Goal: Task Accomplishment & Management: Use online tool/utility

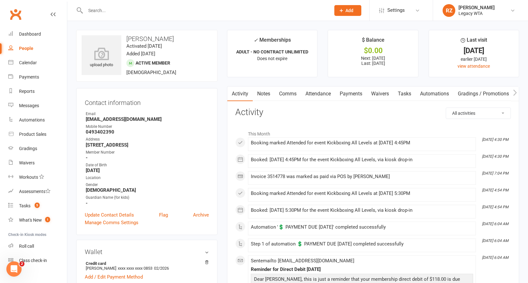
click at [126, 11] on input "text" at bounding box center [205, 10] width 243 height 9
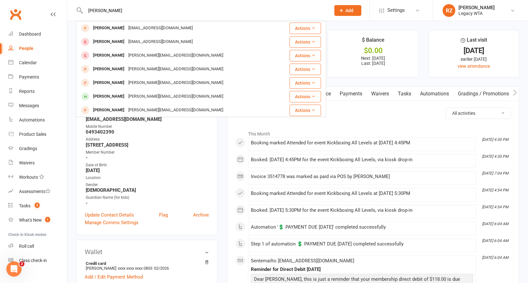
type input "Carmody"
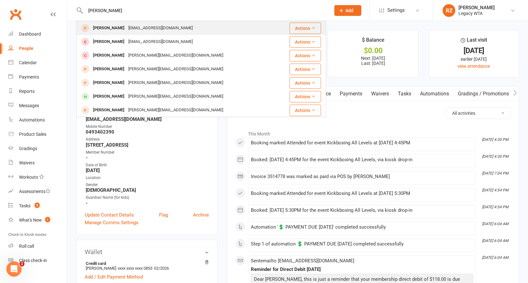
drag, startPoint x: 126, startPoint y: 11, endPoint x: 126, endPoint y: 30, distance: 18.4
click at [126, 30] on div "lorincarmody@gmail.com" at bounding box center [160, 28] width 68 height 9
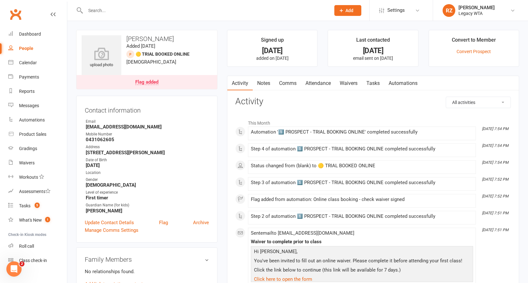
click at [318, 79] on link "Attendance" at bounding box center [318, 83] width 34 height 15
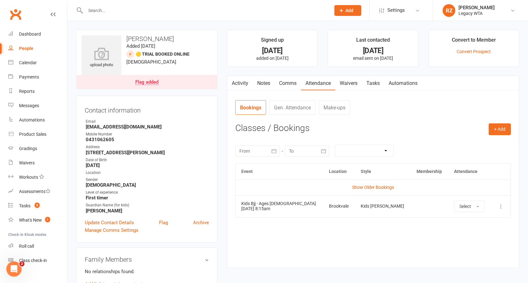
click at [118, 9] on input "text" at bounding box center [205, 10] width 243 height 9
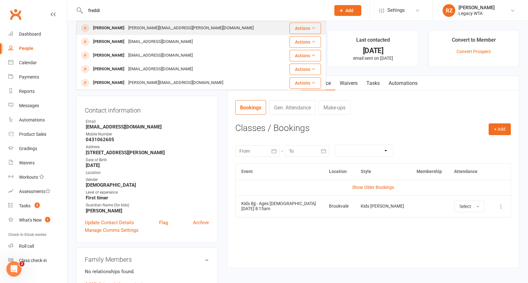
type input "freddi"
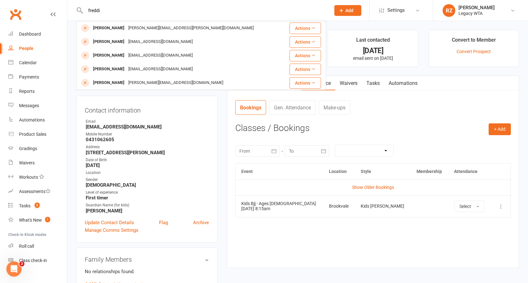
click at [106, 26] on div "Freddie Stevens" at bounding box center [108, 28] width 35 height 9
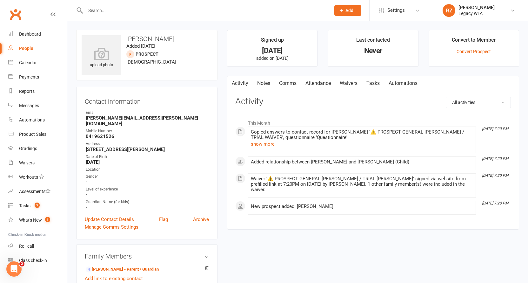
click at [314, 83] on link "Attendance" at bounding box center [318, 83] width 34 height 15
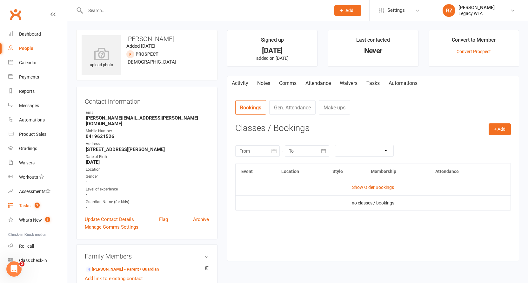
click at [24, 208] on div "Tasks" at bounding box center [24, 205] width 11 height 5
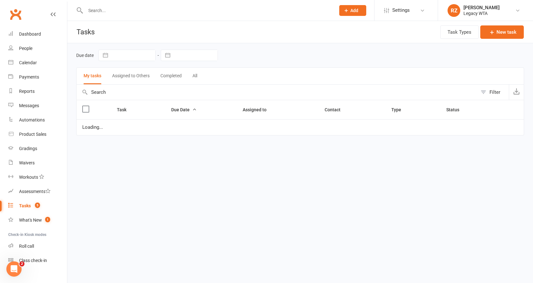
select select "started"
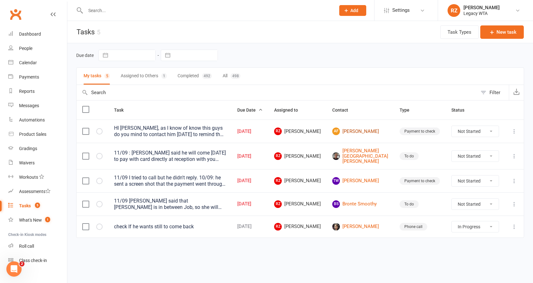
click at [379, 131] on link "AF Aaron Furzer" at bounding box center [360, 131] width 56 height 8
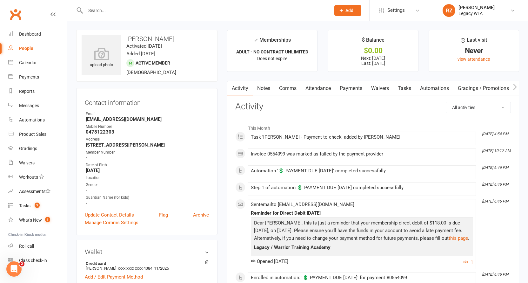
click at [403, 92] on link "Tasks" at bounding box center [405, 88] width 22 height 15
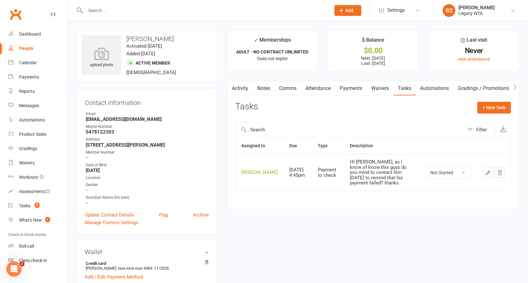
click at [356, 88] on link "Payments" at bounding box center [350, 88] width 31 height 15
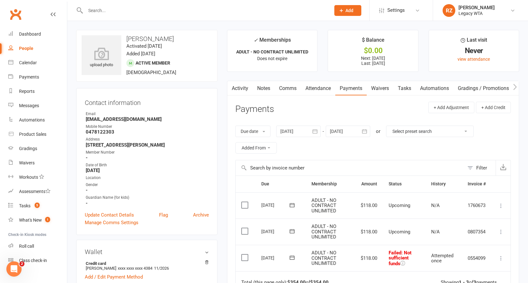
scroll to position [10, 0]
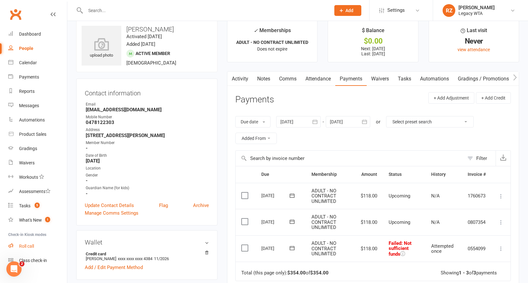
click at [28, 248] on div "Roll call" at bounding box center [26, 245] width 15 height 5
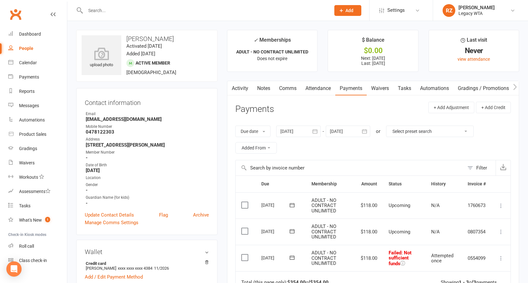
click at [122, 12] on input "text" at bounding box center [205, 10] width 243 height 9
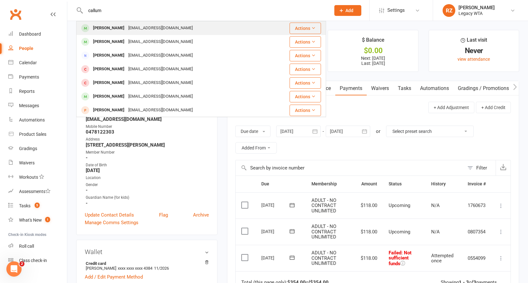
type input "callum"
click at [119, 26] on div "[PERSON_NAME]" at bounding box center [108, 28] width 35 height 9
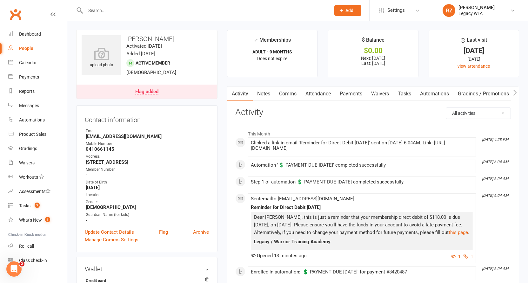
click at [379, 91] on link "Waivers" at bounding box center [380, 93] width 27 height 15
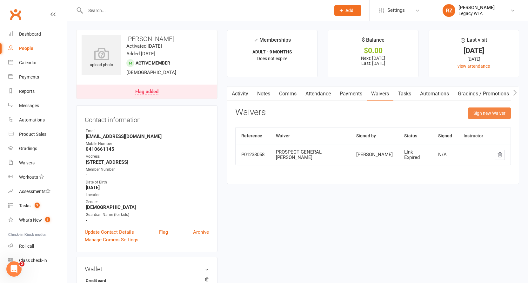
click at [502, 111] on button "Sign new Waiver" at bounding box center [489, 112] width 43 height 11
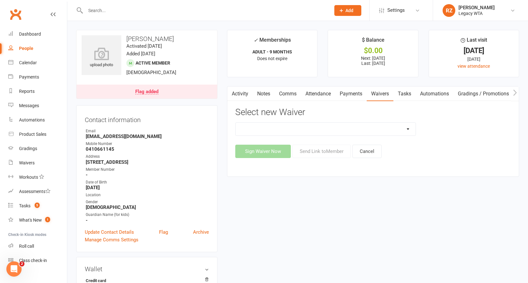
select select "10216"
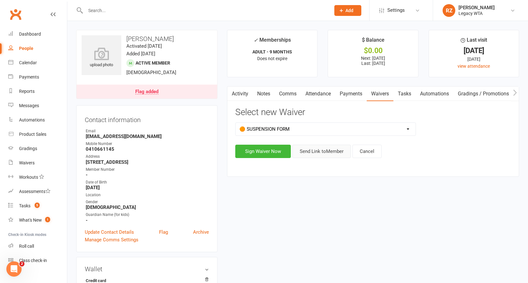
click at [315, 152] on button "Send Link to Member" at bounding box center [322, 151] width 58 height 13
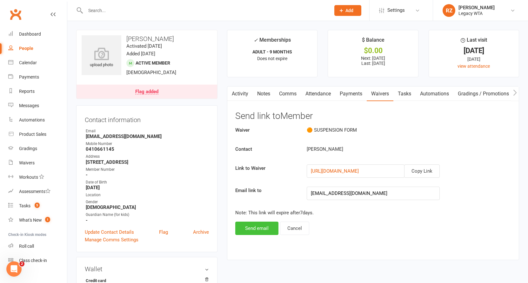
click at [260, 228] on button "Send email" at bounding box center [256, 227] width 43 height 13
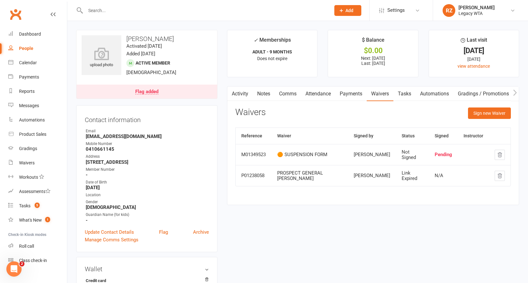
click at [199, 15] on div at bounding box center [201, 10] width 250 height 21
click at [165, 10] on input "text" at bounding box center [205, 10] width 243 height 9
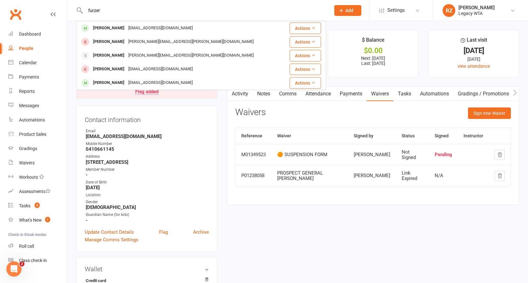
type input "furore"
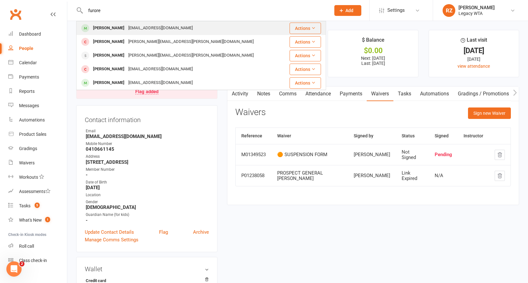
drag, startPoint x: 165, startPoint y: 10, endPoint x: 132, endPoint y: 26, distance: 36.4
click at [132, 26] on div "[EMAIL_ADDRESS][DOMAIN_NAME]" at bounding box center [160, 28] width 68 height 9
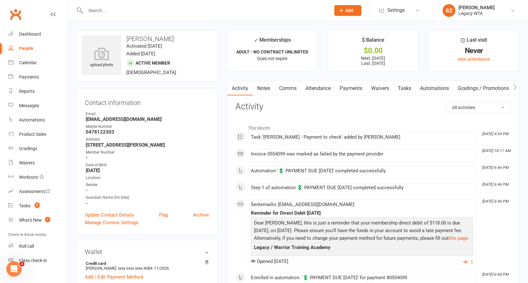
click at [357, 88] on link "Payments" at bounding box center [350, 88] width 31 height 15
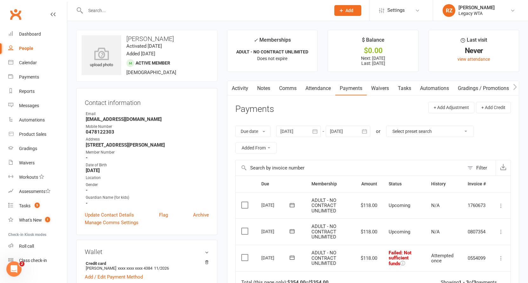
click at [133, 7] on input "text" at bounding box center [205, 10] width 243 height 9
click at [403, 88] on link "Tasks" at bounding box center [405, 88] width 22 height 15
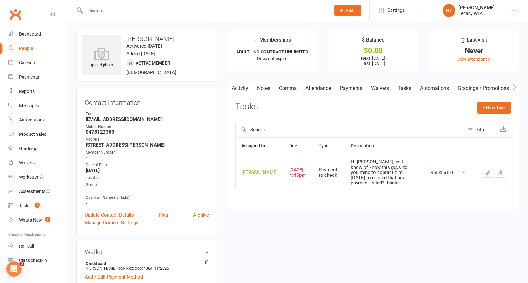
click at [486, 173] on icon "button" at bounding box center [488, 173] width 6 height 6
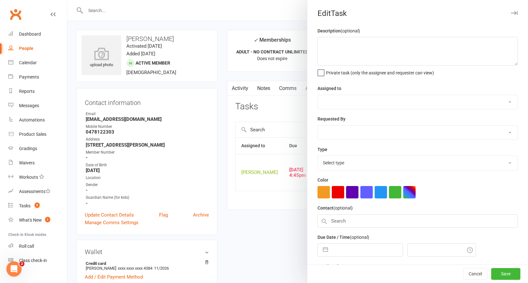
type textarea "HI [PERSON_NAME], as I know of know this guys do you mind to contact him [DATE]…"
select select "51023"
select select "48918"
type input "[DATE]"
type input "4:45pm"
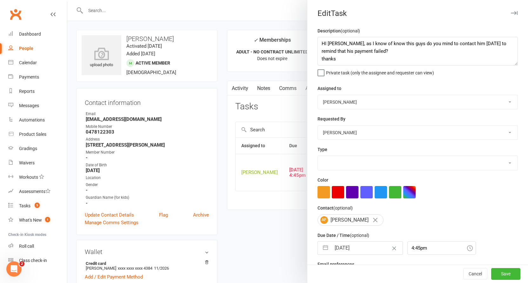
select select "27578"
click at [320, 42] on textarea "HI [PERSON_NAME], as I know of know this guys do you mind to contact him [DATE]…" at bounding box center [418, 51] width 200 height 29
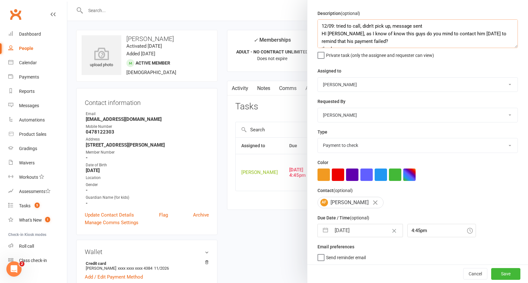
scroll to position [16, 0]
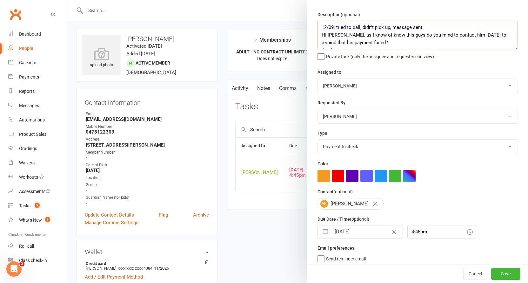
type textarea "12/09: tried to call, didn't pick up, message sent HI [PERSON_NAME], as I know …"
select select "7"
select select "2025"
select select "8"
select select "2025"
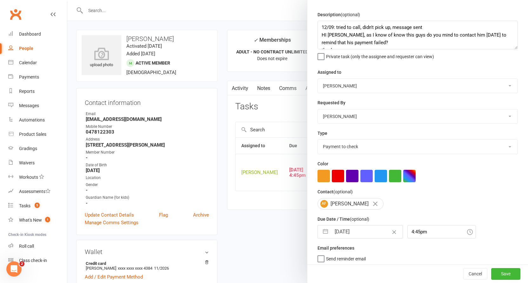
select select "9"
select select "2025"
click at [359, 230] on input "[DATE]" at bounding box center [366, 231] width 71 height 13
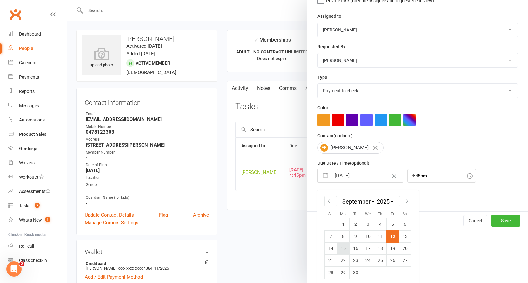
click at [342, 247] on td "15" at bounding box center [343, 248] width 12 height 12
type input "[DATE]"
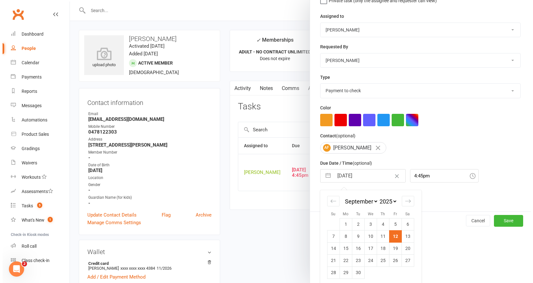
scroll to position [17, 0]
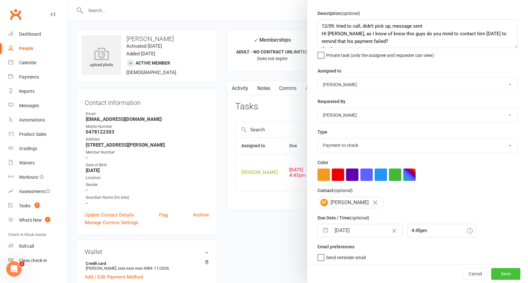
click at [493, 271] on button "Save" at bounding box center [505, 273] width 29 height 11
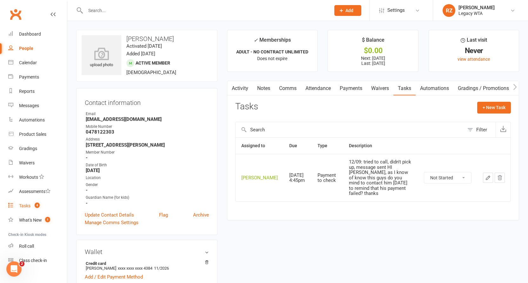
click at [23, 209] on link "Tasks 4" at bounding box center [37, 206] width 59 height 14
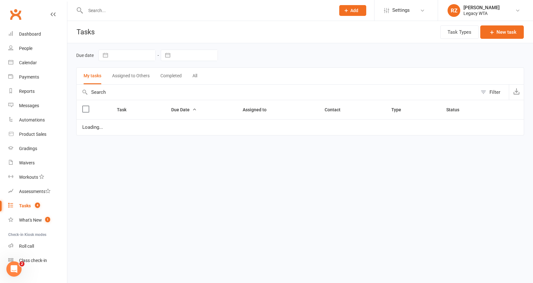
select select "started"
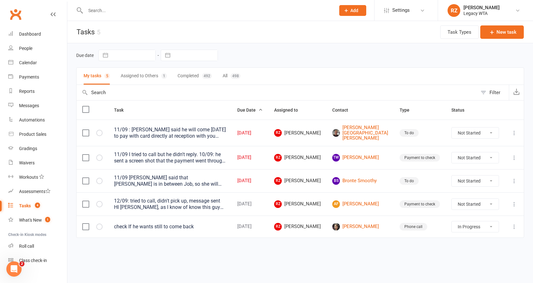
click at [515, 182] on icon at bounding box center [514, 181] width 6 height 6
click at [476, 200] on link "Edit" at bounding box center [486, 205] width 63 height 13
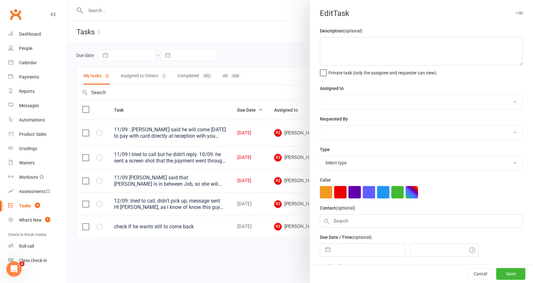
type textarea "11/09 [PERSON_NAME] said that [PERSON_NAME] is in between Job, so she will pay …"
select select "51023"
select select "48918"
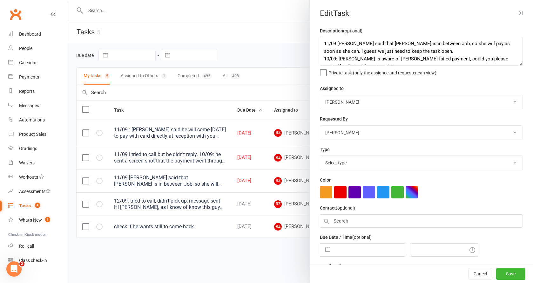
type input "[DATE]"
type input "5:00pm"
select select "27658"
drag, startPoint x: 382, startPoint y: 45, endPoint x: 368, endPoint y: 44, distance: 14.1
click at [368, 44] on textarea "11/09 [PERSON_NAME] said that [PERSON_NAME] is in between Job, so she will pay …" at bounding box center [421, 51] width 203 height 29
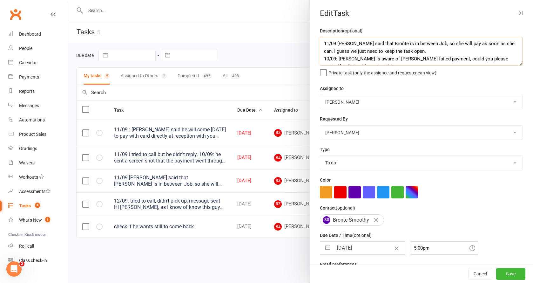
click at [417, 57] on textarea "11/09 [PERSON_NAME] said that Bronte is in between Job, so she will pay as soon…" at bounding box center [421, 51] width 203 height 29
click at [411, 51] on textarea "11/09 [PERSON_NAME] said that Bronte is in between Job, so she will pay as soon…" at bounding box center [421, 51] width 203 height 29
type textarea "11/09 [PERSON_NAME] said that Bronte is in between Job, so she will pay as soon…"
click at [347, 244] on input "[DATE]" at bounding box center [369, 247] width 71 height 13
select select "7"
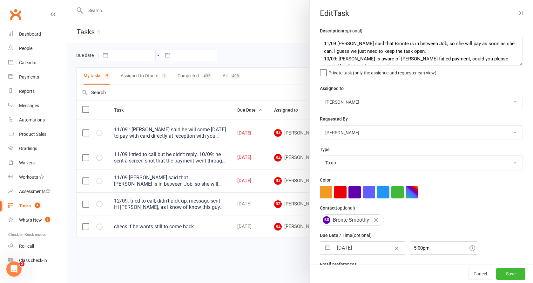
select select "2025"
select select "8"
select select "2025"
select select "9"
select select "2025"
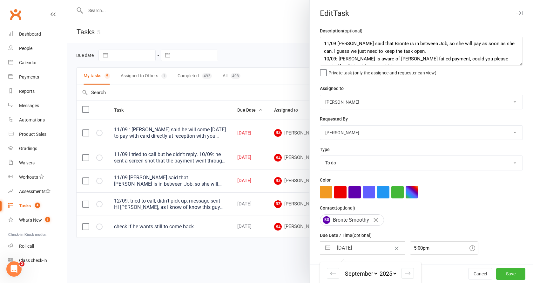
scroll to position [74, 0]
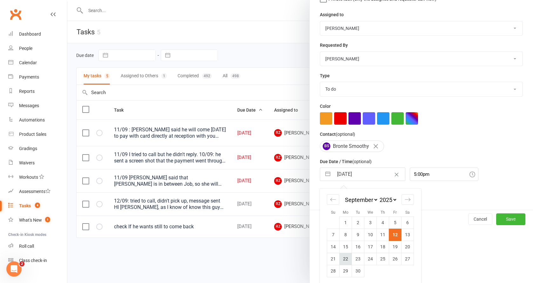
click at [347, 261] on td "22" at bounding box center [346, 259] width 12 height 12
type input "[DATE]"
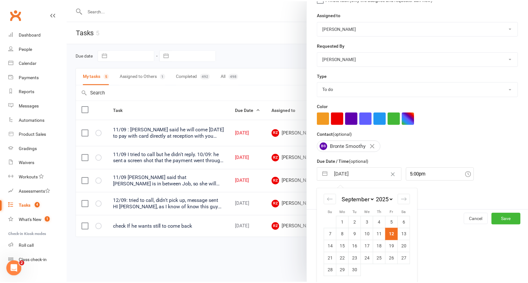
scroll to position [17, 0]
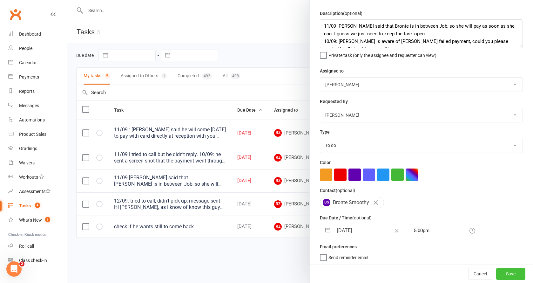
click at [506, 274] on button "Save" at bounding box center [510, 273] width 29 height 11
select select "started"
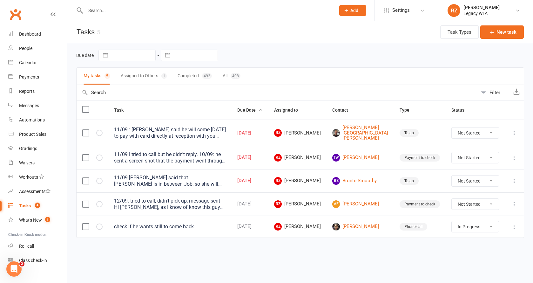
select select "started"
click at [295, 245] on div "Task Due Date Assigned to Contact Type Status 11/09 : [PERSON_NAME] said he wil…" at bounding box center [300, 173] width 448 height 146
click at [377, 156] on link "TW [PERSON_NAME]" at bounding box center [360, 158] width 56 height 8
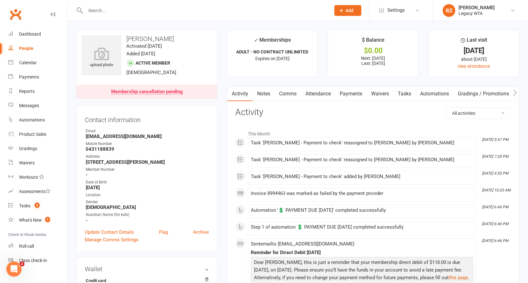
click at [148, 12] on input "text" at bounding box center [205, 10] width 243 height 9
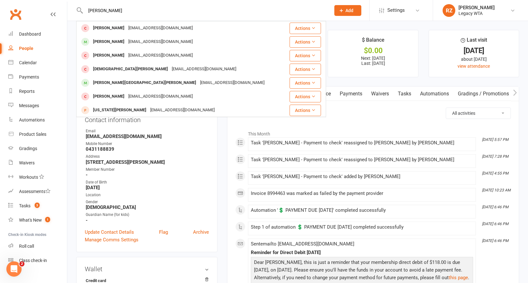
type input "[PERSON_NAME]"
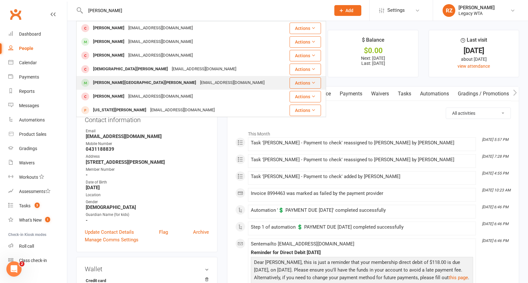
drag, startPoint x: 124, startPoint y: 14, endPoint x: 116, endPoint y: 84, distance: 70.0
click at [116, 84] on div "[PERSON_NAME][GEOGRAPHIC_DATA][PERSON_NAME]" at bounding box center [144, 82] width 107 height 9
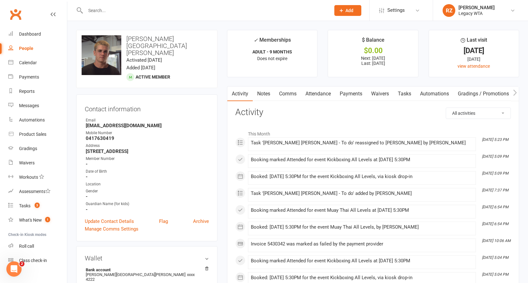
click at [355, 95] on link "Payments" at bounding box center [350, 93] width 31 height 15
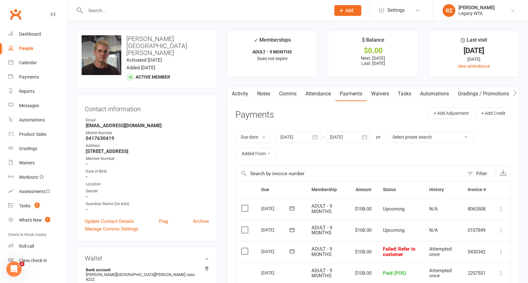
click at [121, 11] on input "text" at bounding box center [205, 10] width 243 height 9
click at [116, 15] on div at bounding box center [201, 10] width 250 height 21
click at [114, 3] on div at bounding box center [201, 10] width 250 height 21
click at [120, 13] on input "text" at bounding box center [205, 10] width 243 height 9
click at [131, 11] on input "text" at bounding box center [205, 10] width 243 height 9
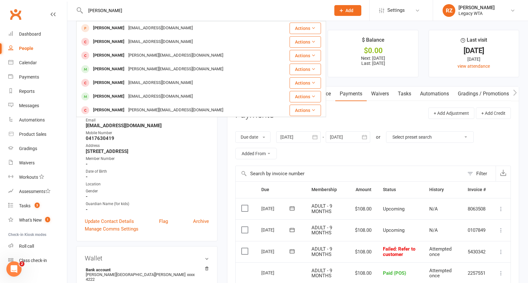
type input "[PERSON_NAME]"
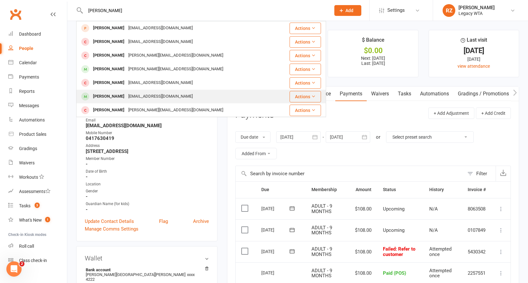
drag, startPoint x: 131, startPoint y: 11, endPoint x: 111, endPoint y: 98, distance: 89.5
click at [111, 98] on div "[PERSON_NAME]" at bounding box center [108, 96] width 35 height 9
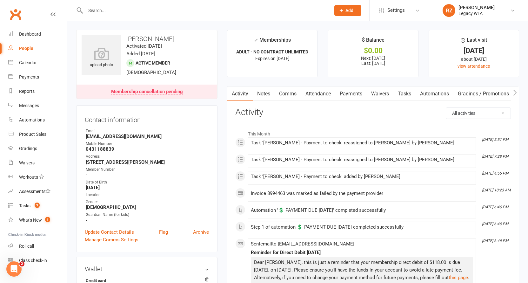
click at [358, 90] on link "Payments" at bounding box center [350, 93] width 31 height 15
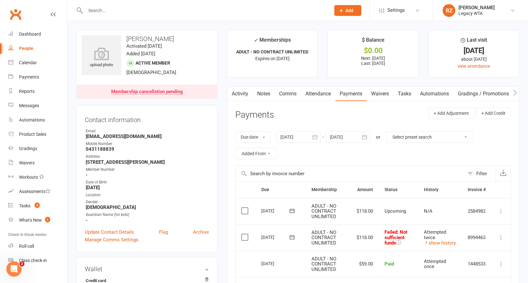
click at [215, 14] on input "text" at bounding box center [205, 10] width 243 height 9
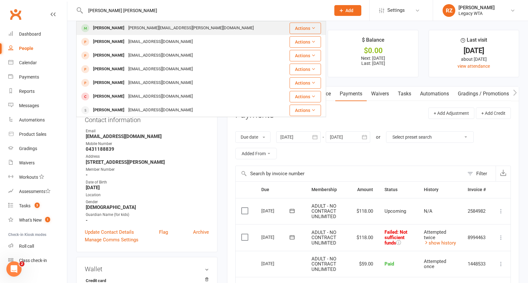
type input "[PERSON_NAME] [PERSON_NAME]"
click at [215, 26] on div "[PERSON_NAME] [PERSON_NAME][EMAIL_ADDRESS][PERSON_NAME][DOMAIN_NAME]" at bounding box center [180, 28] width 207 height 13
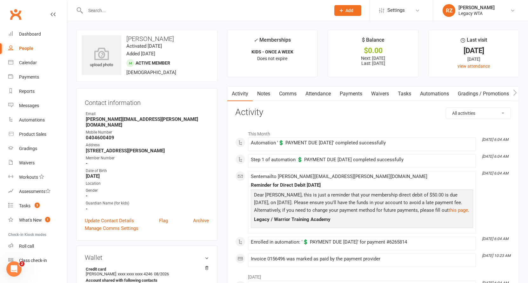
click at [116, 8] on input "text" at bounding box center [205, 10] width 243 height 9
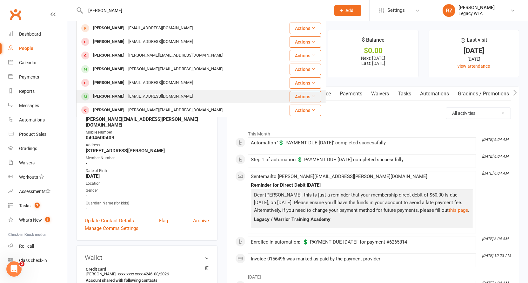
type input "[PERSON_NAME]"
click at [125, 98] on div "[PERSON_NAME]" at bounding box center [108, 96] width 35 height 9
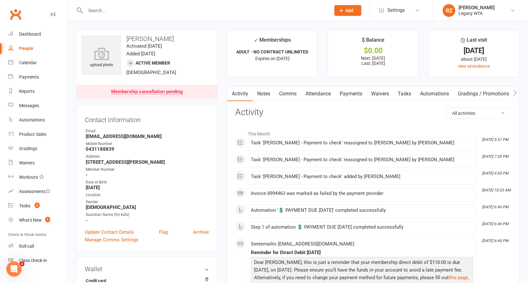
click at [354, 92] on link "Payments" at bounding box center [350, 93] width 31 height 15
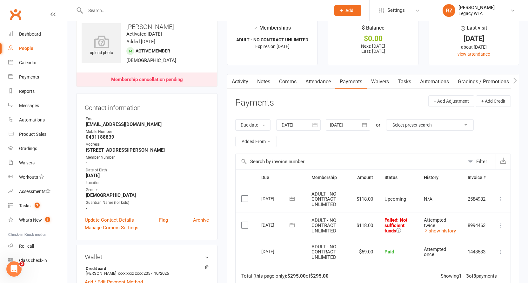
scroll to position [43, 0]
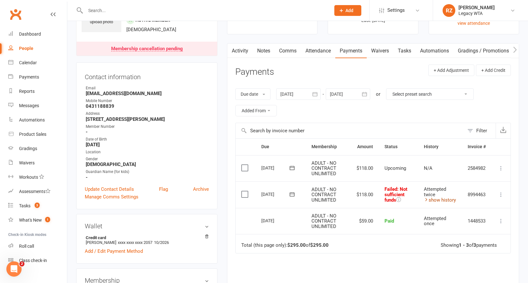
click at [456, 199] on link "show history" at bounding box center [440, 200] width 32 height 6
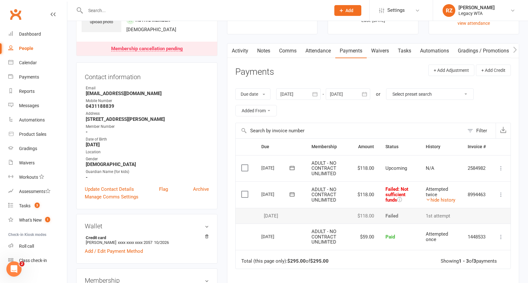
scroll to position [0, 0]
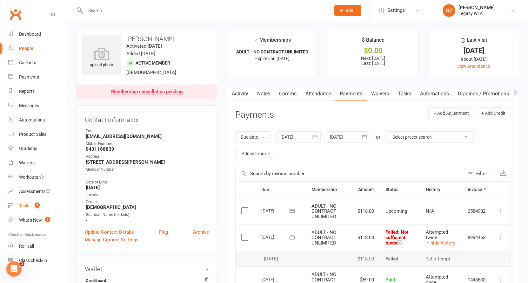
click at [32, 210] on link "Tasks 3" at bounding box center [37, 206] width 59 height 14
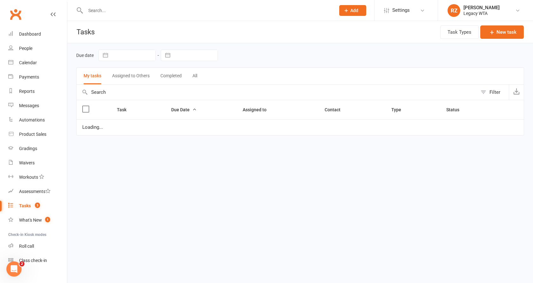
select select "started"
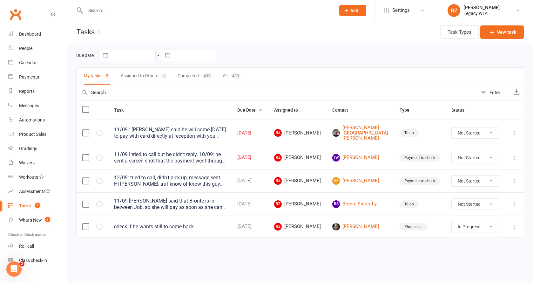
click at [127, 11] on input "text" at bounding box center [207, 10] width 247 height 9
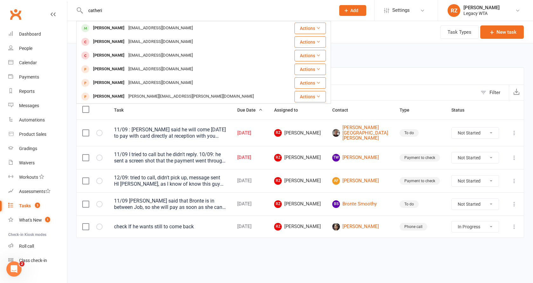
type input "catcher"
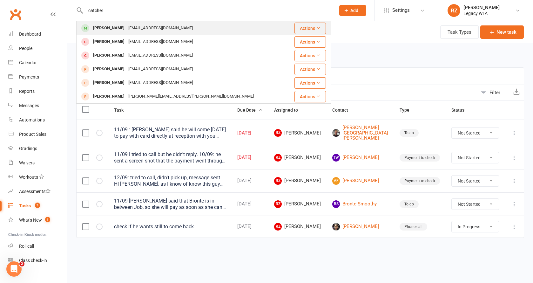
drag, startPoint x: 127, startPoint y: 11, endPoint x: 118, endPoint y: 29, distance: 19.6
click at [118, 29] on div "[PERSON_NAME]" at bounding box center [108, 28] width 35 height 9
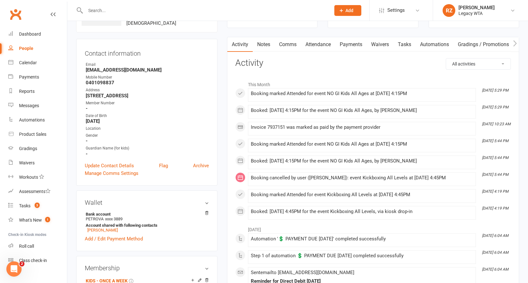
scroll to position [99, 0]
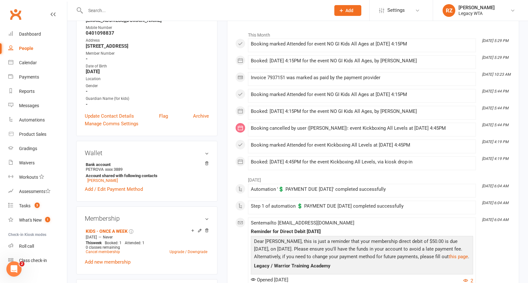
click at [185, 0] on div at bounding box center [201, 10] width 250 height 21
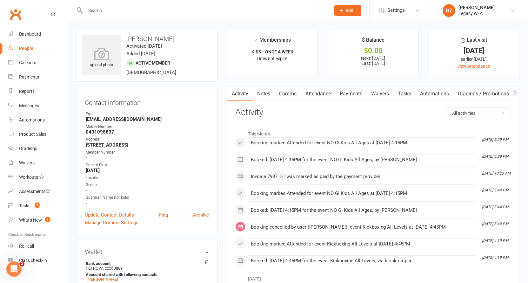
click at [158, 7] on input "text" at bounding box center [205, 10] width 243 height 9
click at [115, 10] on input "text" at bounding box center [205, 10] width 243 height 9
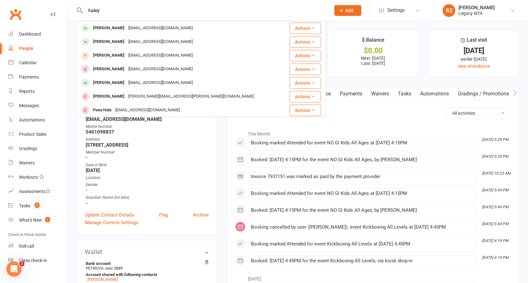
type input "Hailey"
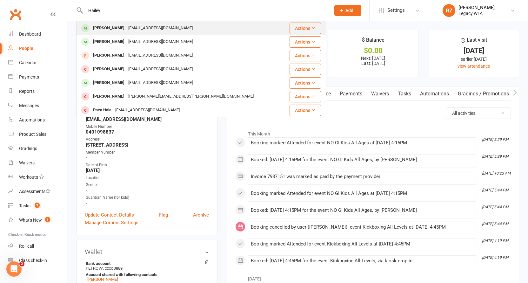
drag, startPoint x: 115, startPoint y: 10, endPoint x: 104, endPoint y: 31, distance: 23.6
click at [104, 31] on div "[PERSON_NAME]" at bounding box center [108, 28] width 35 height 9
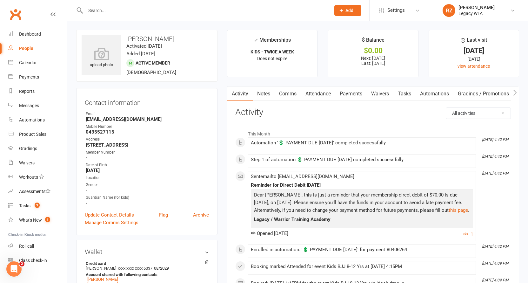
click at [320, 93] on link "Attendance" at bounding box center [318, 93] width 34 height 15
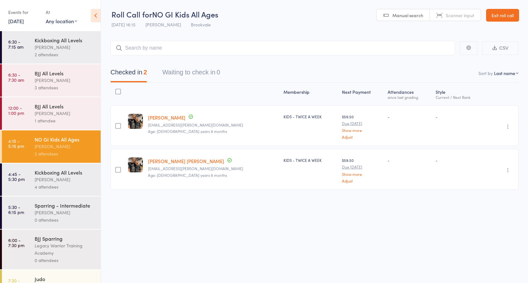
click at [63, 140] on div "NO GI Kids All Ages" at bounding box center [65, 139] width 61 height 7
click at [69, 184] on div "4 attendees" at bounding box center [65, 186] width 61 height 7
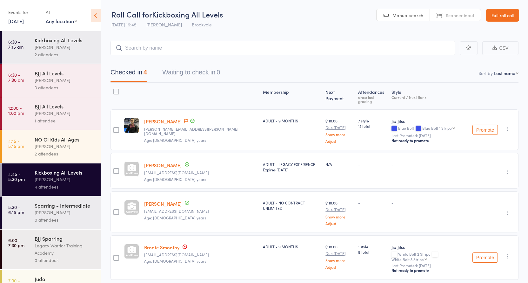
click at [56, 147] on div "[PERSON_NAME]" at bounding box center [65, 146] width 61 height 7
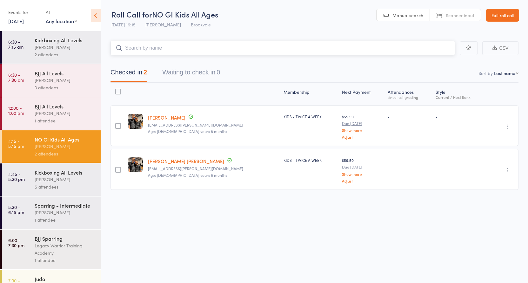
click at [167, 46] on input "search" at bounding box center [283, 48] width 345 height 15
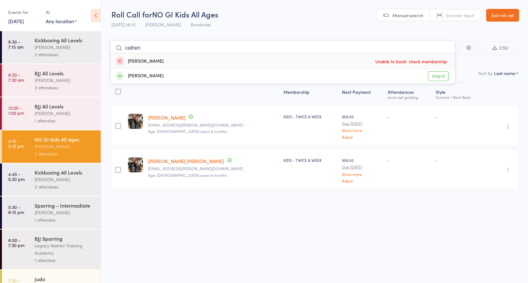
type input "catcher"
drag, startPoint x: 219, startPoint y: 4, endPoint x: 204, endPoint y: 78, distance: 75.5
click at [204, 78] on div "Catherine Petrova Drop in" at bounding box center [283, 76] width 344 height 14
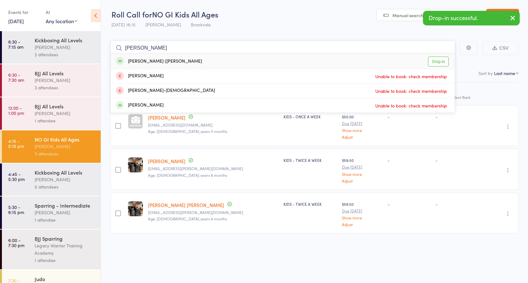
type input "Sasha"
drag, startPoint x: 144, startPoint y: 46, endPoint x: 145, endPoint y: 62, distance: 16.3
click at [145, 62] on div "Alexandra (Sasha) Legkikh" at bounding box center [159, 61] width 86 height 7
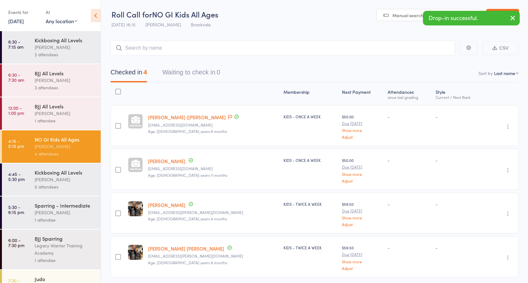
click at [159, 39] on main "CSV Checked in 4 Waiting to check in 0 Sort by Last name First name Last name B…" at bounding box center [314, 168] width 427 height 274
click at [159, 47] on input "search" at bounding box center [283, 48] width 345 height 15
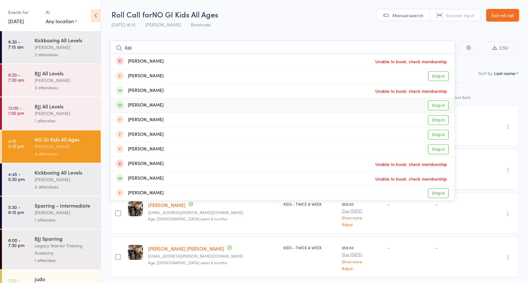
type input "kai"
click at [174, 106] on div "Kai McFarlane Drop in" at bounding box center [283, 105] width 344 height 14
